Goal: Information Seeking & Learning: Learn about a topic

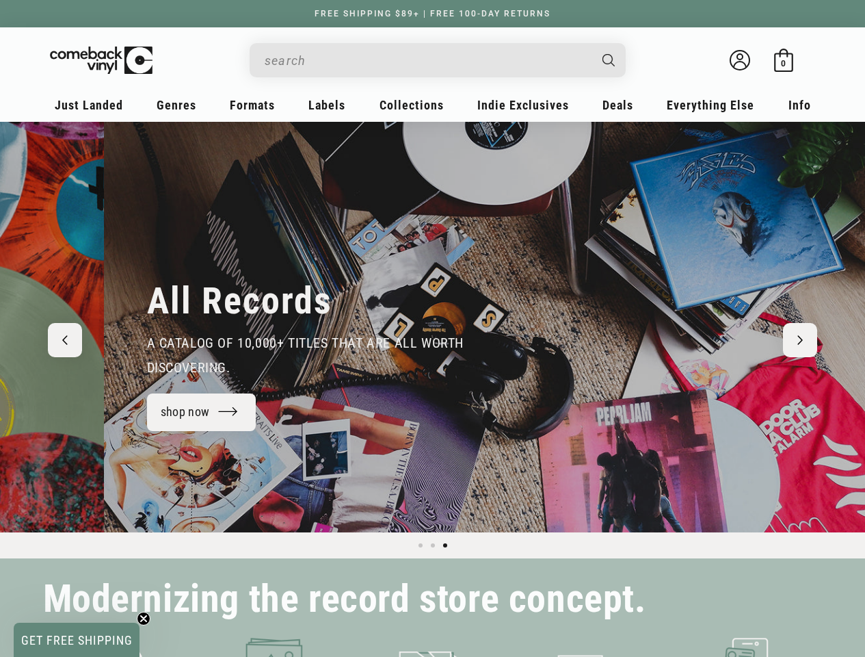
scroll to position [0, 1731]
